Goal: Check status: Check status

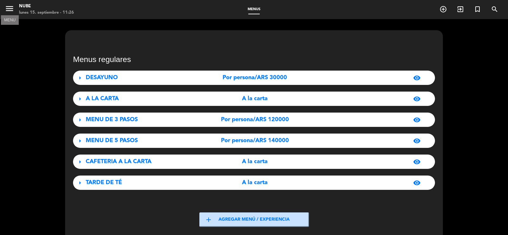
click at [12, 9] on icon "menu" at bounding box center [10, 9] width 10 height 10
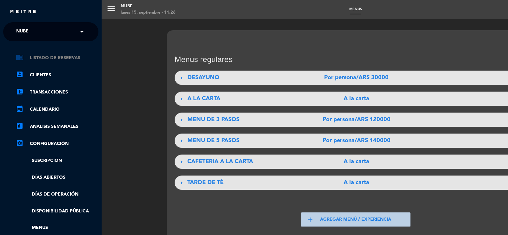
click at [46, 59] on link "chrome_reader_mode Listado de Reservas" at bounding box center [57, 58] width 83 height 8
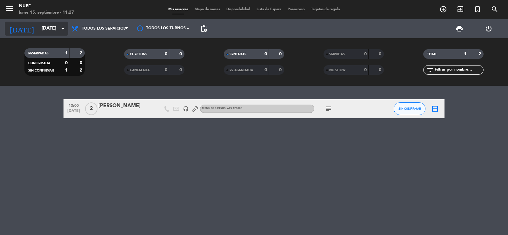
click at [60, 30] on icon "arrow_drop_down" at bounding box center [63, 29] width 8 height 8
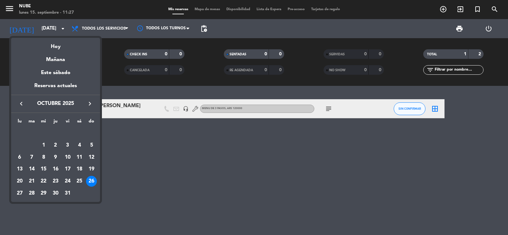
click at [21, 101] on icon "keyboard_arrow_left" at bounding box center [21, 104] width 8 height 8
click at [34, 169] on div "16" at bounding box center [31, 169] width 11 height 11
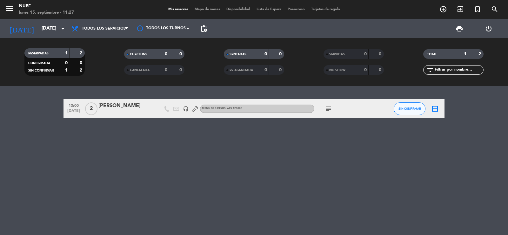
type input "[DATE]"
click at [205, 27] on span "pending_actions" at bounding box center [204, 29] width 8 height 8
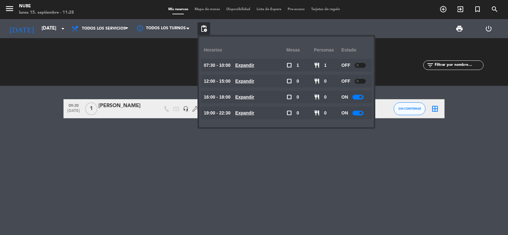
click at [84, 150] on div "09:30 [DATE] 1 [PERSON_NAME] headset_mic Sin menú asignado subject SIN CONFIRMA…" at bounding box center [254, 160] width 508 height 149
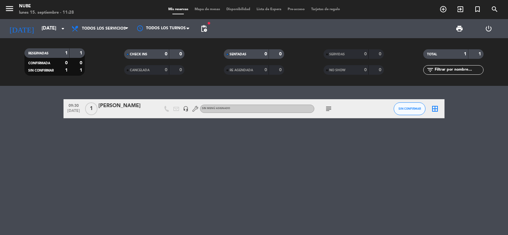
click at [330, 109] on icon "subject" at bounding box center [329, 109] width 8 height 8
click at [306, 146] on div "09:30 [DATE] 1 [PERSON_NAME] headset_mic Sin menú asignado subject [PERSON_NAME…" at bounding box center [254, 160] width 508 height 149
click at [204, 27] on span "pending_actions" at bounding box center [204, 29] width 8 height 8
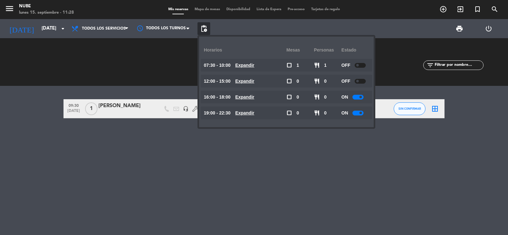
click at [230, 26] on div "print power_settings_new" at bounding box center [356, 28] width 293 height 19
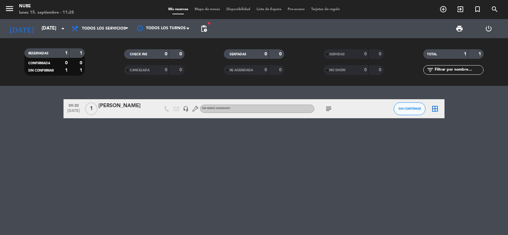
click at [328, 109] on icon "subject" at bounding box center [329, 109] width 8 height 8
click at [123, 144] on div "09:30 [DATE] 1 [PERSON_NAME] headset_mic Sin menú asignado subject SIN CONFIRMA…" at bounding box center [254, 160] width 508 height 149
